Goal: Task Accomplishment & Management: Use online tool/utility

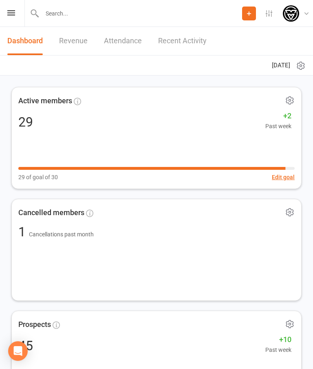
click at [77, 11] on input "text" at bounding box center [141, 13] width 203 height 11
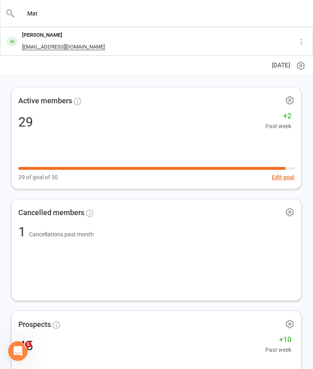
type input "Mat"
click at [53, 38] on div "Mat Browne" at bounding box center [64, 35] width 88 height 12
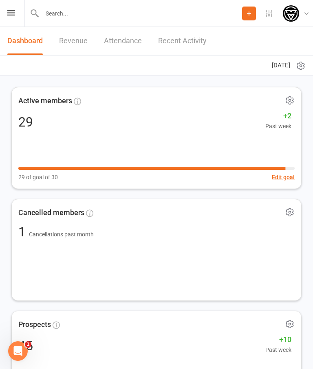
click at [131, 42] on link "Attendance" at bounding box center [123, 41] width 38 height 28
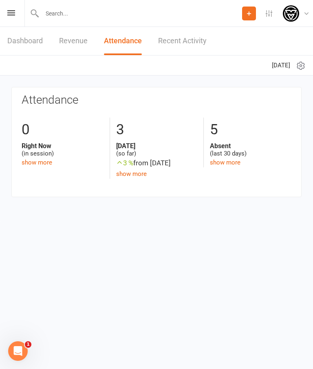
click at [87, 15] on input "text" at bounding box center [141, 13] width 203 height 11
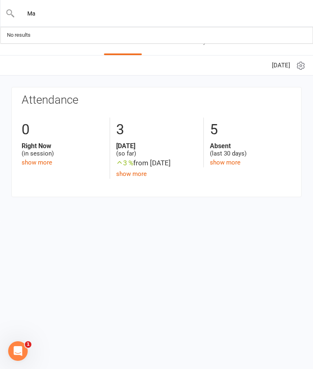
type input "Mat"
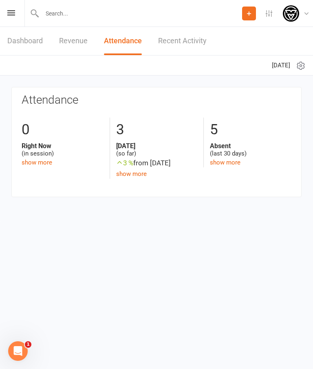
click at [42, 163] on link "show more" at bounding box center [37, 162] width 31 height 7
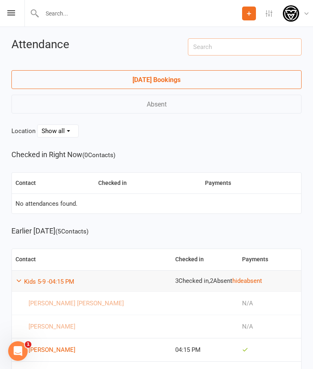
click at [234, 45] on input "text" at bounding box center [245, 46] width 114 height 17
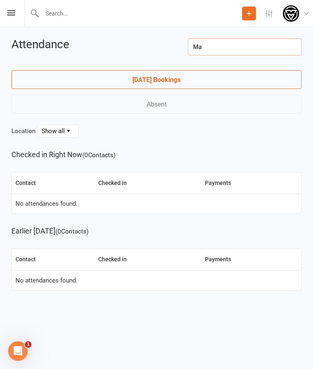
type input "M"
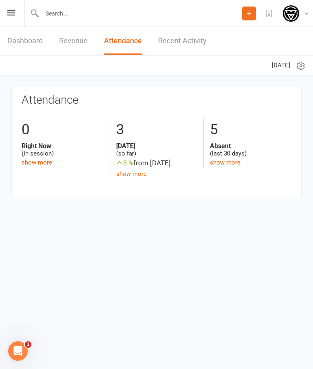
click at [30, 38] on link "Dashboard" at bounding box center [24, 41] width 35 height 28
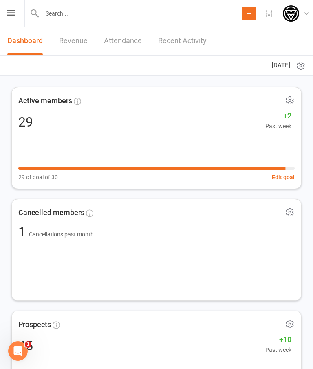
click at [249, 18] on button "Add" at bounding box center [249, 14] width 14 height 14
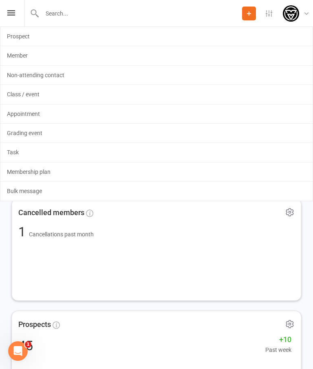
click at [252, 14] on icon at bounding box center [248, 13] width 7 height 7
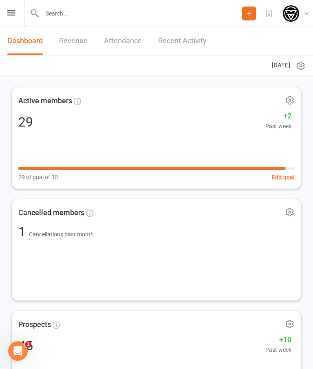
click at [12, 7] on div "Prospect Member Non-attending contact Class / event Appointment Grading event T…" at bounding box center [156, 13] width 313 height 27
click at [12, 11] on icon at bounding box center [11, 12] width 8 height 5
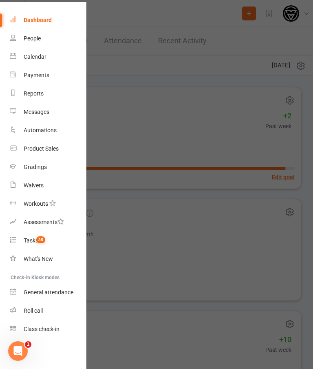
scroll to position [24, 0]
click at [54, 325] on link "Class check-in" at bounding box center [48, 329] width 77 height 18
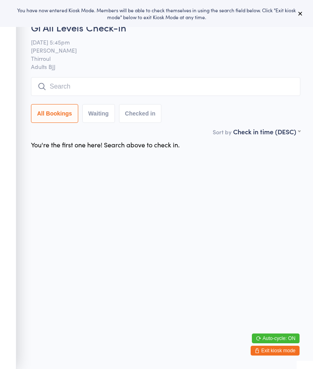
click at [88, 89] on input "search" at bounding box center [165, 86] width 269 height 19
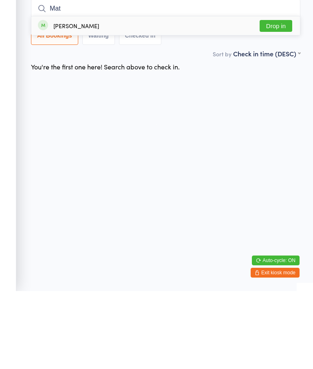
type input "Mat"
click at [284, 98] on button "Drop in" at bounding box center [276, 104] width 33 height 12
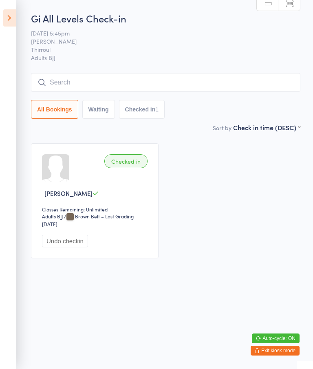
click at [119, 85] on input "search" at bounding box center [165, 82] width 269 height 19
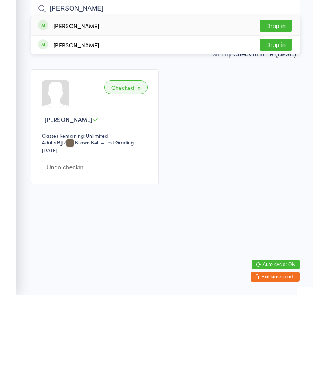
type input "[PERSON_NAME]"
click at [275, 94] on button "Drop in" at bounding box center [276, 100] width 33 height 12
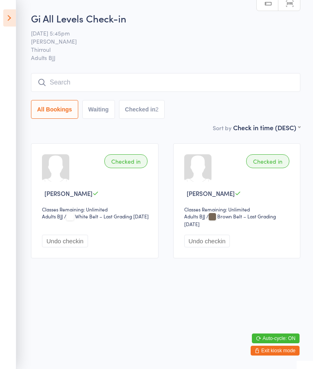
click at [39, 92] on input "search" at bounding box center [165, 82] width 269 height 19
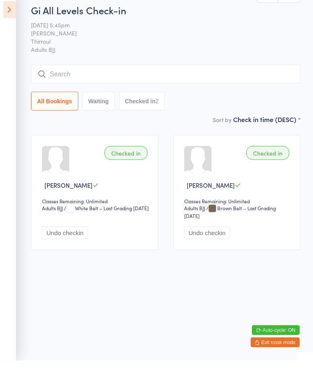
click at [61, 73] on input "search" at bounding box center [165, 82] width 269 height 19
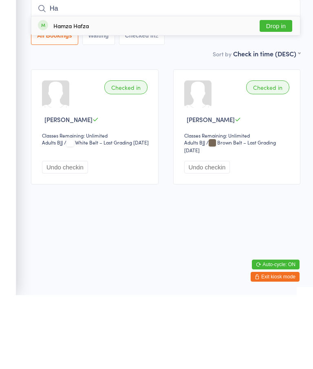
type input "Ha"
click at [275, 94] on button "Drop in" at bounding box center [276, 100] width 33 height 12
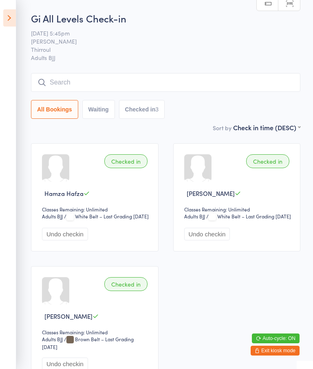
click at [10, 20] on icon at bounding box center [9, 17] width 13 height 17
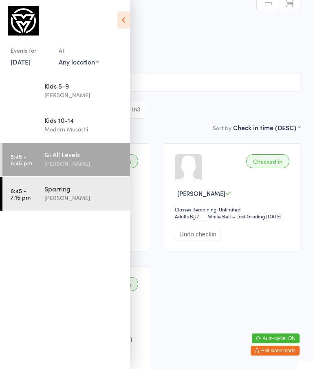
click at [271, 345] on button "Exit kiosk mode" at bounding box center [275, 350] width 49 height 10
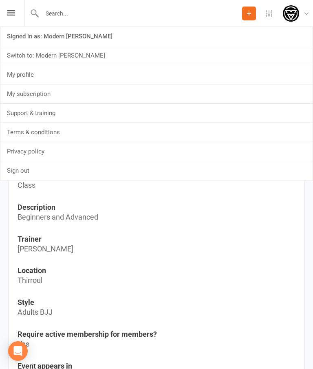
click at [302, 10] on link "Modern Musashi Modern Musashi Thirroul" at bounding box center [297, 13] width 29 height 16
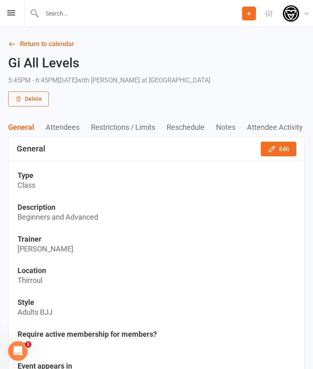
click at [303, 10] on link "Modern Musashi Modern Musashi Thirroul" at bounding box center [297, 13] width 29 height 16
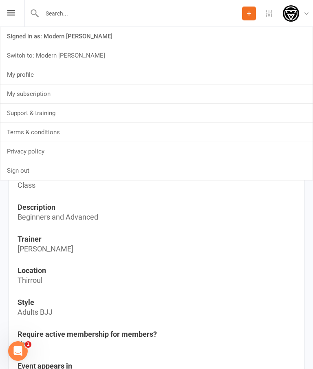
click at [118, 56] on link "Switch to: Modern Musashi Wollongong" at bounding box center [156, 55] width 312 height 19
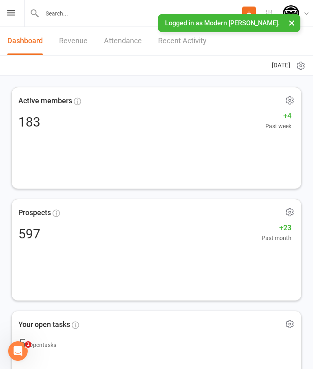
click at [7, 14] on icon at bounding box center [11, 12] width 8 height 5
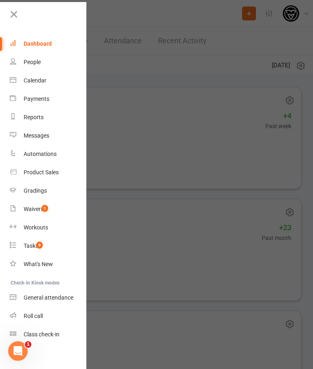
click at [53, 331] on div "Class check-in" at bounding box center [42, 334] width 36 height 7
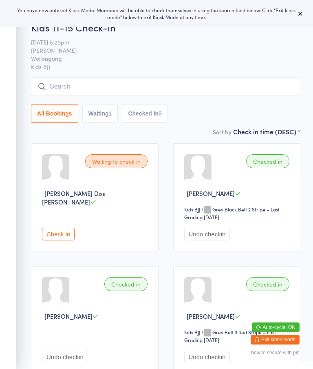
click at [234, 68] on span "Kids BJJ" at bounding box center [165, 66] width 269 height 8
click at [203, 96] on input "search" at bounding box center [165, 86] width 269 height 19
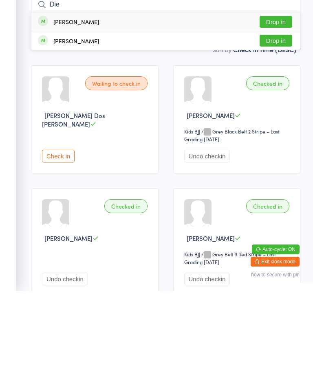
type input "Die"
click at [281, 94] on button "Drop in" at bounding box center [276, 100] width 33 height 12
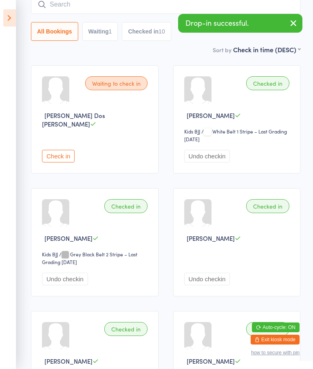
click at [4, 14] on icon at bounding box center [9, 17] width 13 height 17
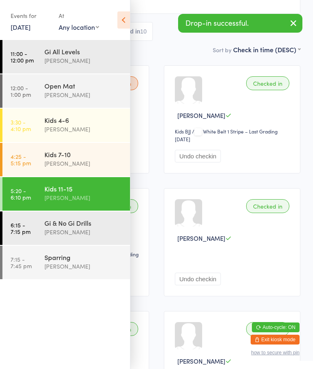
click at [271, 329] on button "Auto-cycle: ON" at bounding box center [276, 327] width 48 height 10
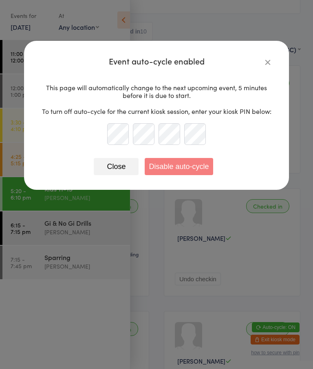
click at [113, 165] on button "Close" at bounding box center [116, 166] width 45 height 17
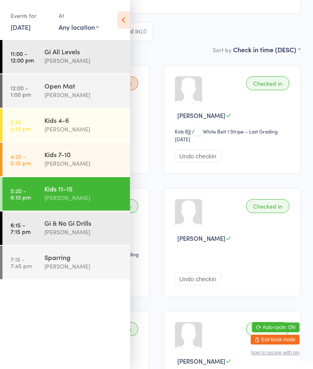
click at [267, 339] on button "Exit kiosk mode" at bounding box center [275, 339] width 49 height 10
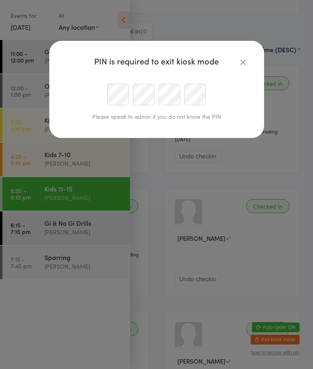
click at [239, 62] on icon "button" at bounding box center [243, 61] width 9 height 9
